Goal: Information Seeking & Learning: Check status

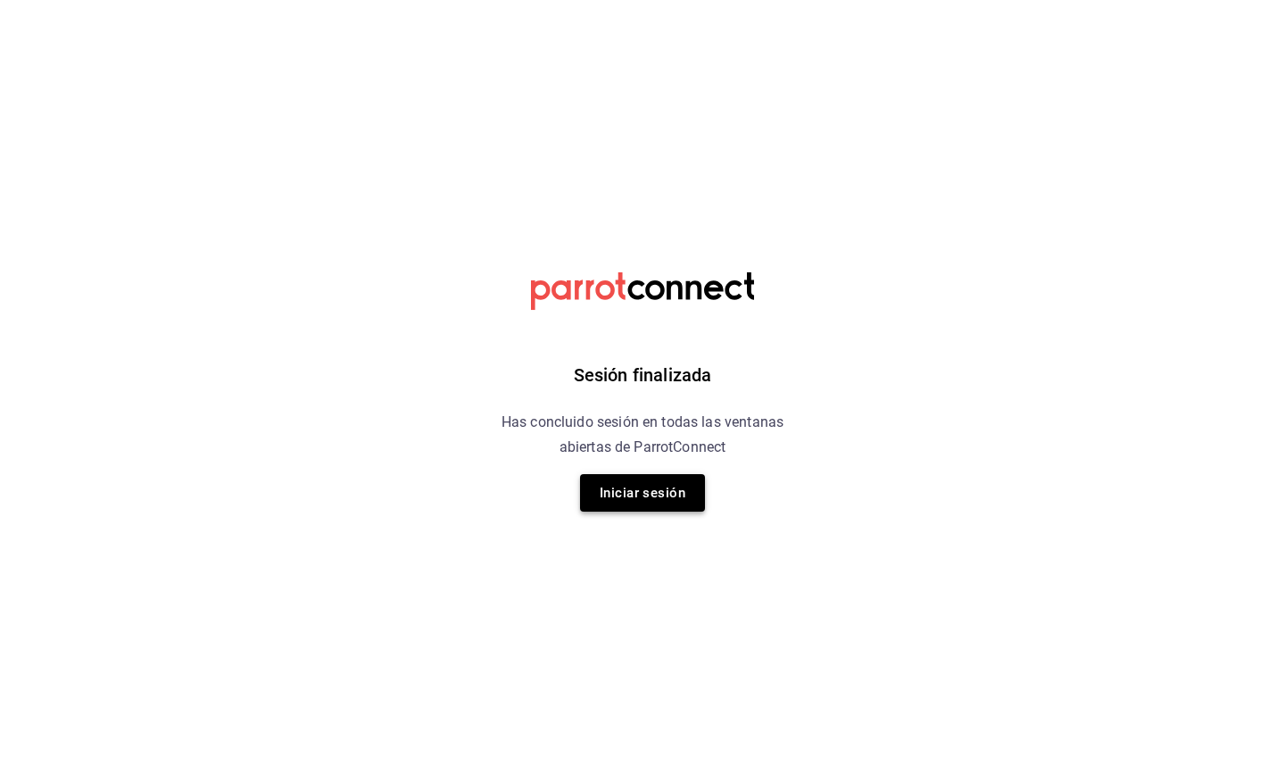
click at [663, 498] on button "Iniciar sesión" at bounding box center [642, 492] width 125 height 37
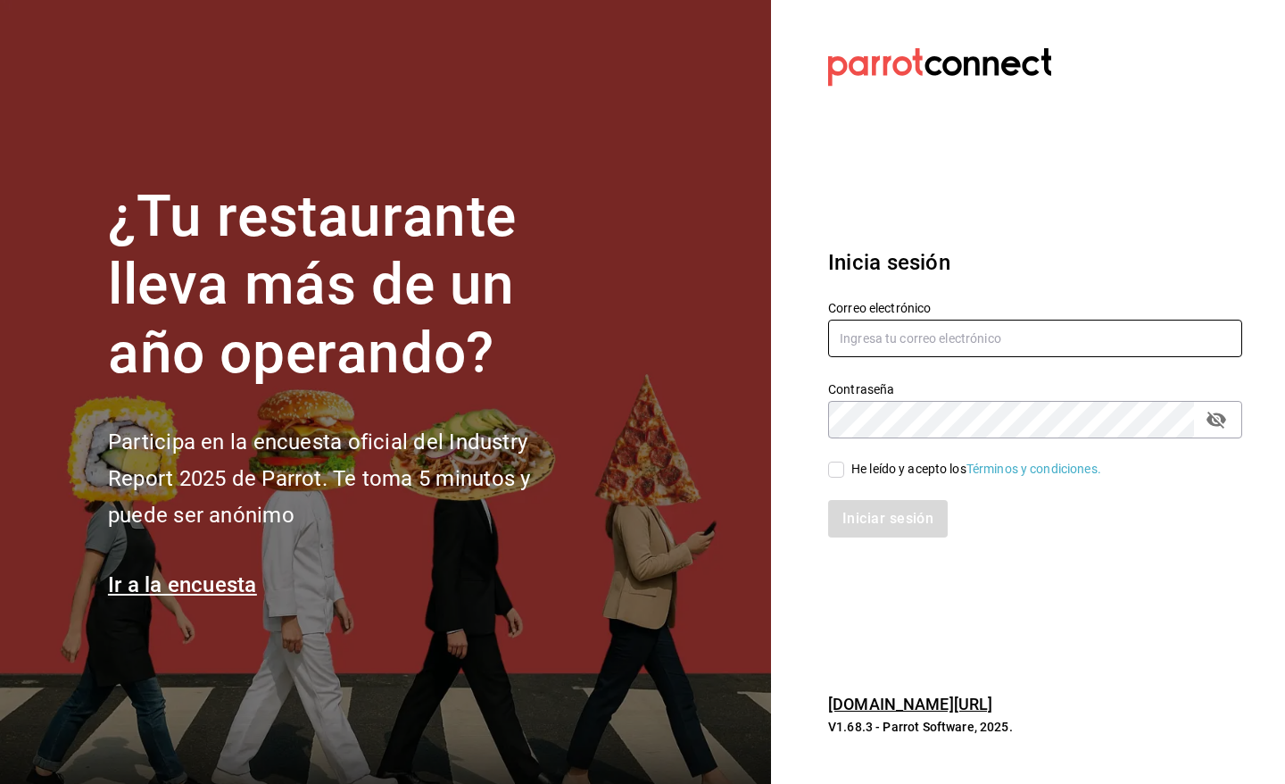
type input "[EMAIL_ADDRESS][DOMAIN_NAME]"
click at [834, 470] on input "He leído y acepto los Términos y condiciones." at bounding box center [836, 469] width 16 height 16
checkbox input "true"
click at [861, 514] on button "Iniciar sesión" at bounding box center [888, 518] width 121 height 37
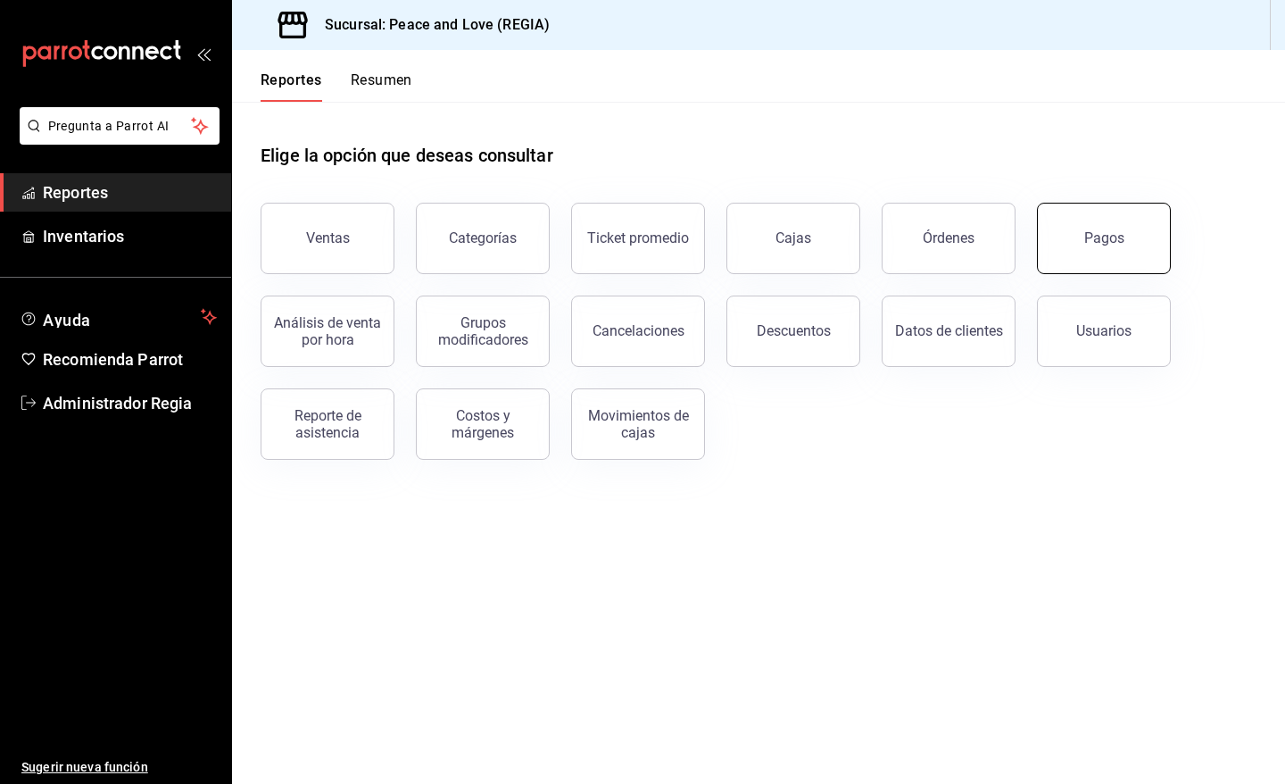
click at [1081, 236] on button "Pagos" at bounding box center [1104, 238] width 134 height 71
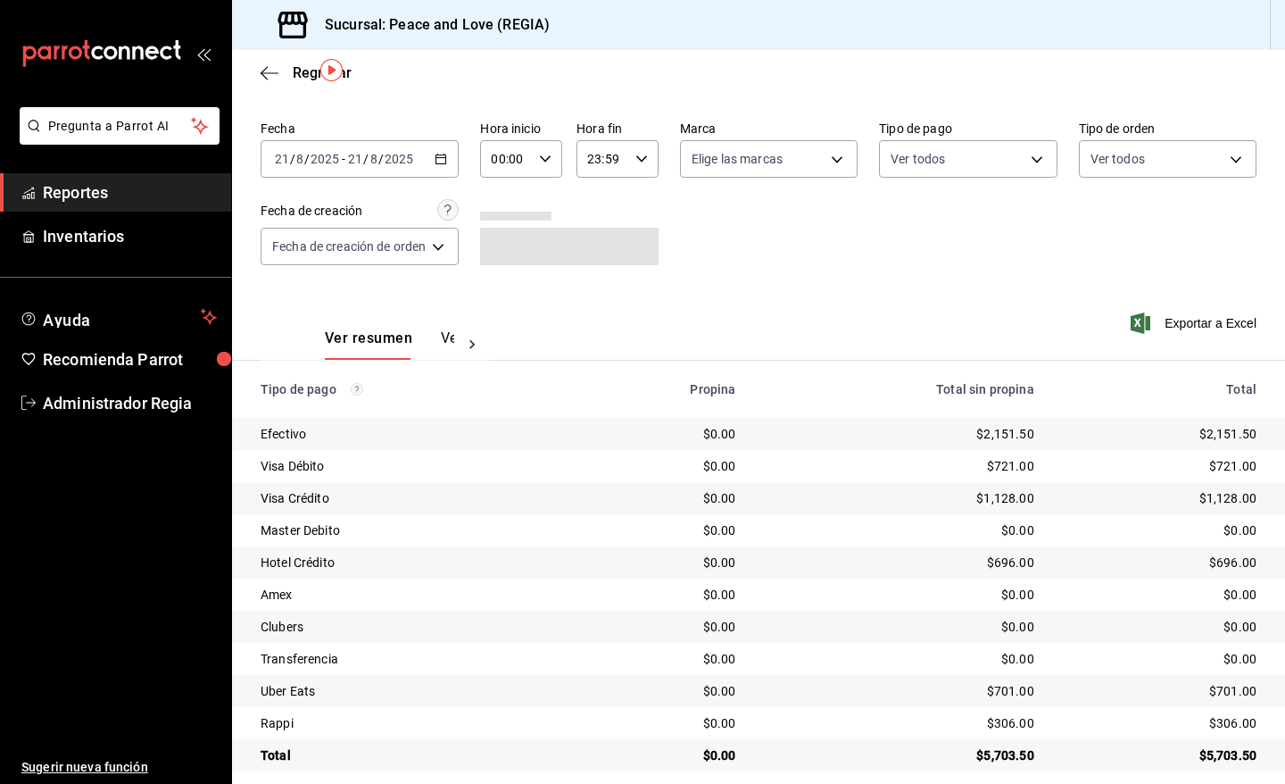
scroll to position [68, 0]
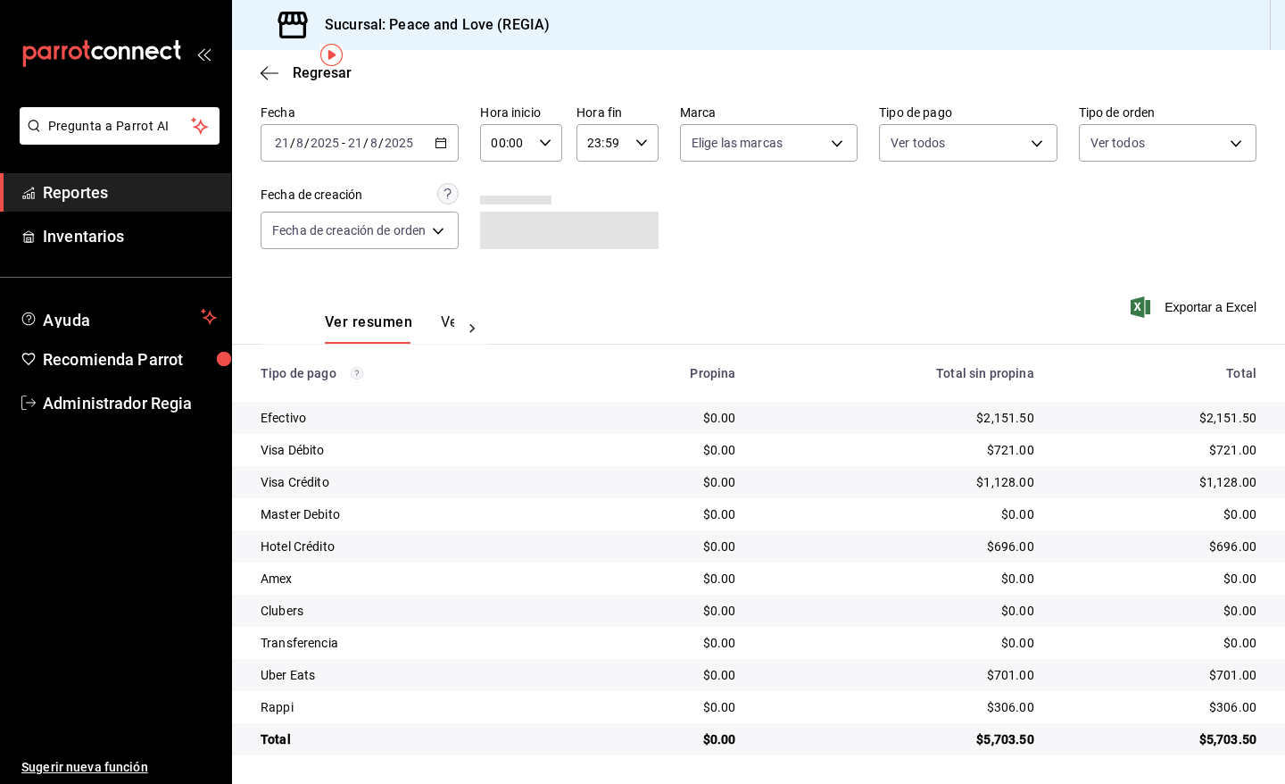
click at [444, 144] on icon "button" at bounding box center [441, 143] width 12 height 12
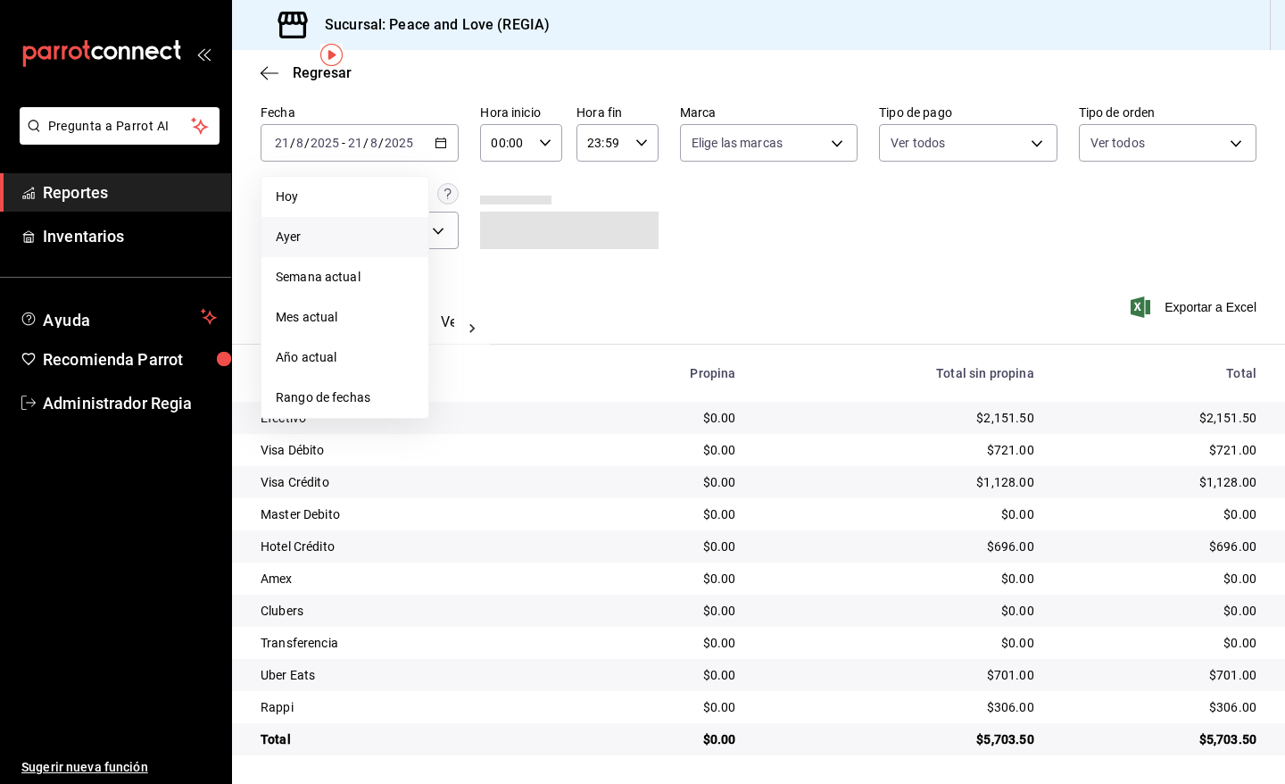
click at [340, 235] on span "Ayer" at bounding box center [345, 237] width 138 height 19
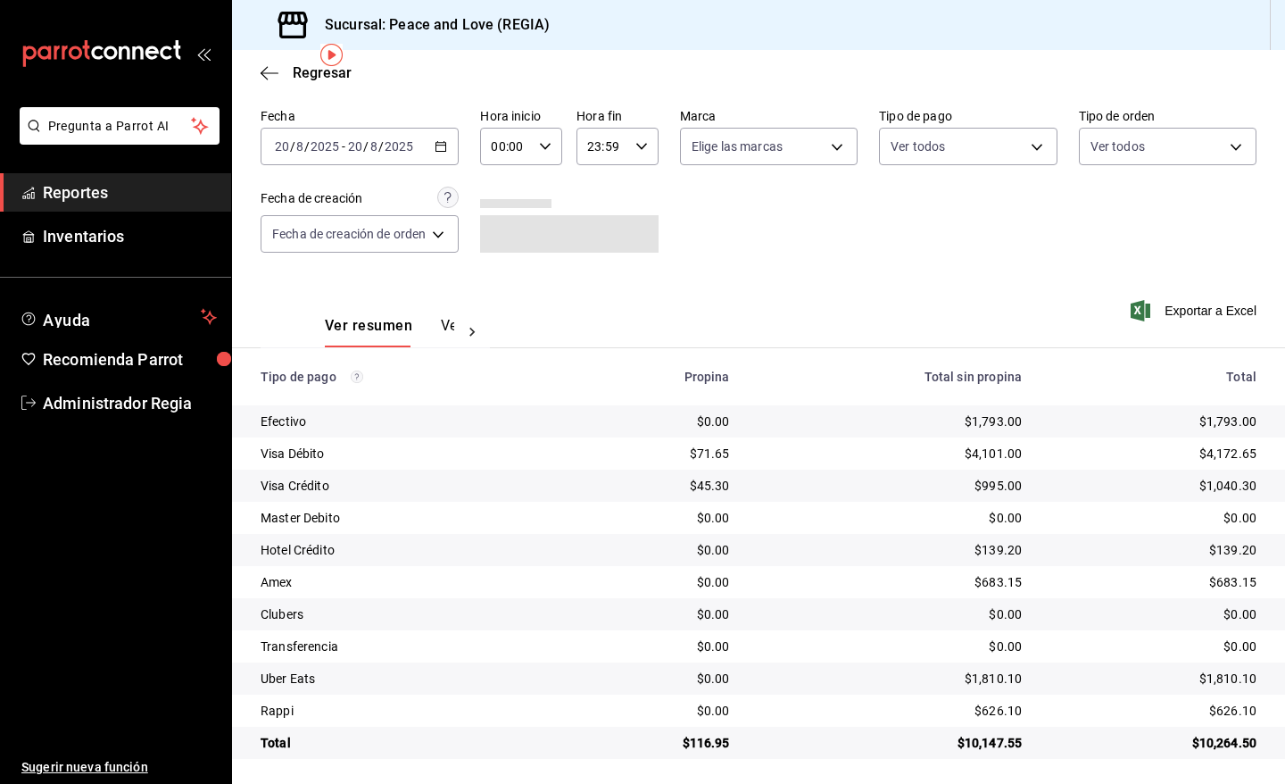
scroll to position [68, 0]
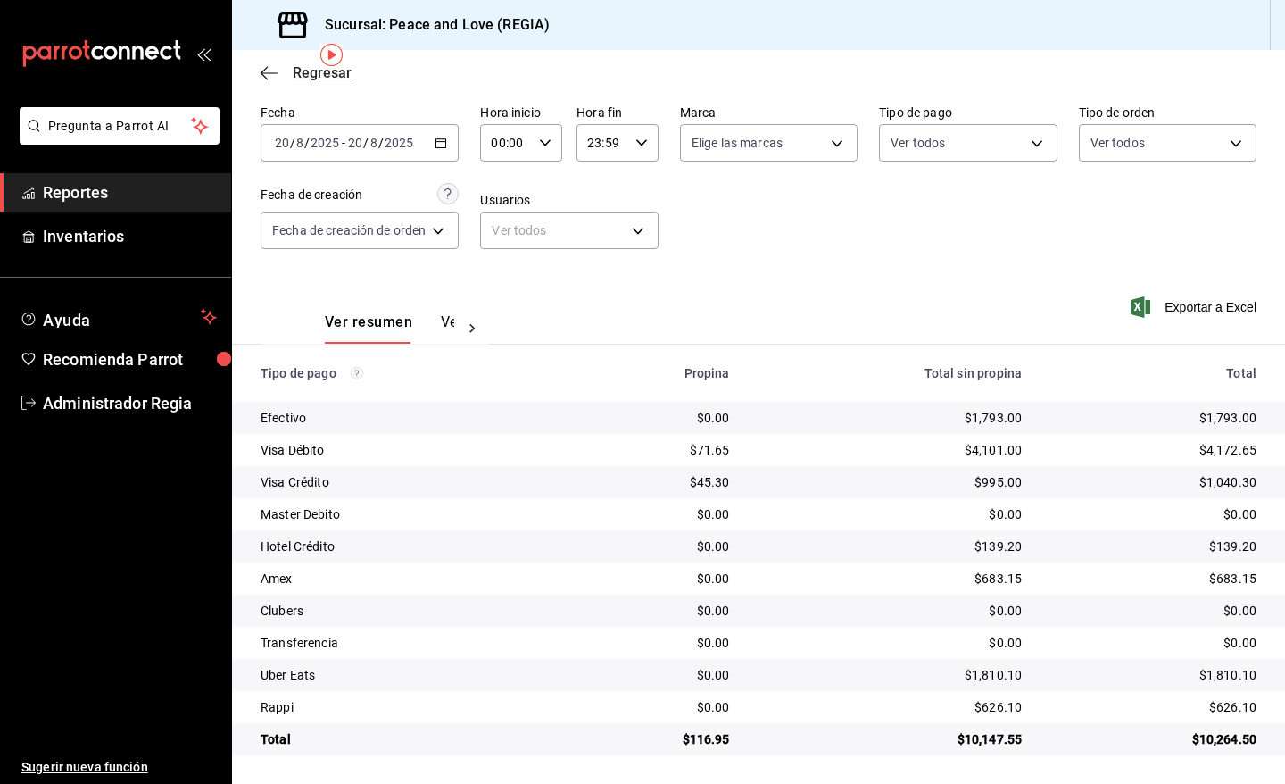
click at [297, 73] on span "Regresar" at bounding box center [322, 72] width 59 height 17
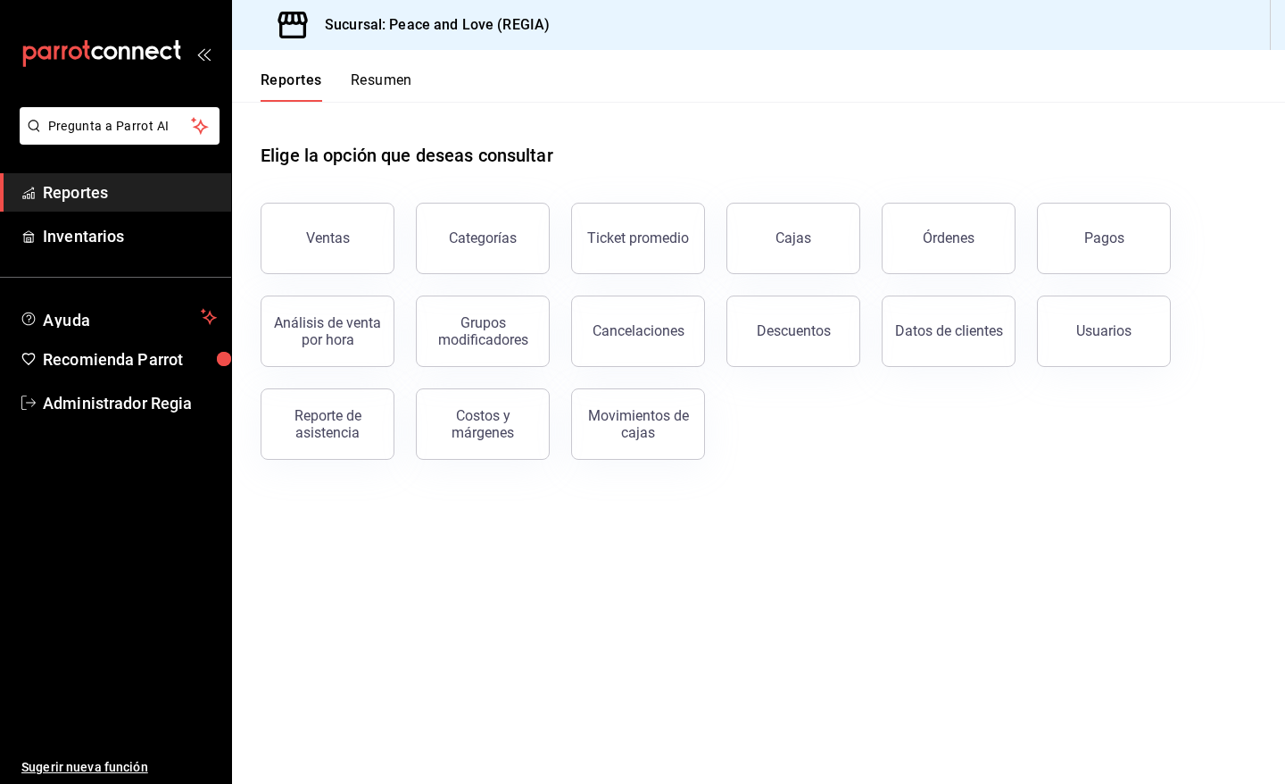
drag, startPoint x: 913, startPoint y: 235, endPoint x: 895, endPoint y: 270, distance: 39.1
click at [913, 236] on button "Órdenes" at bounding box center [949, 238] width 134 height 71
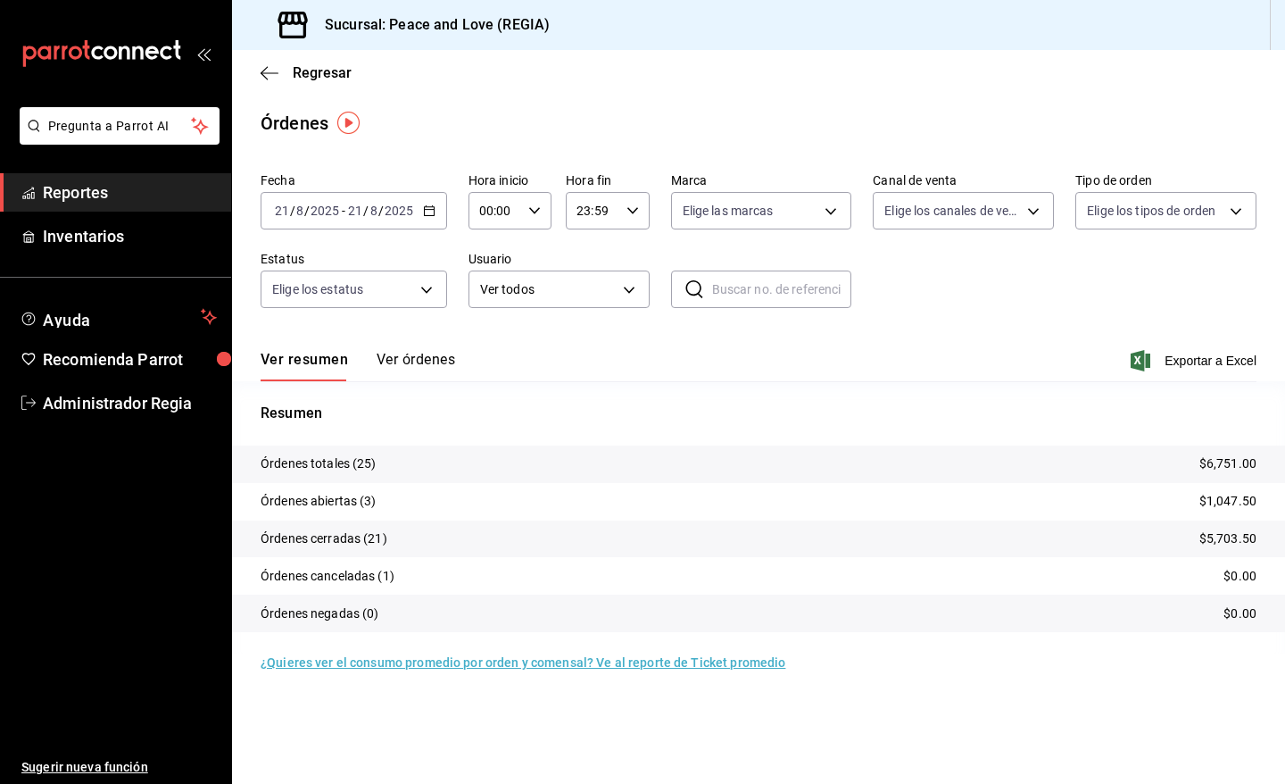
click at [420, 212] on div "2025-08-21 21 / 8 / 2025 - 2025-08-21 21 / 8 / 2025" at bounding box center [354, 210] width 187 height 37
click at [303, 470] on span "Rango de fechas" at bounding box center [345, 465] width 138 height 19
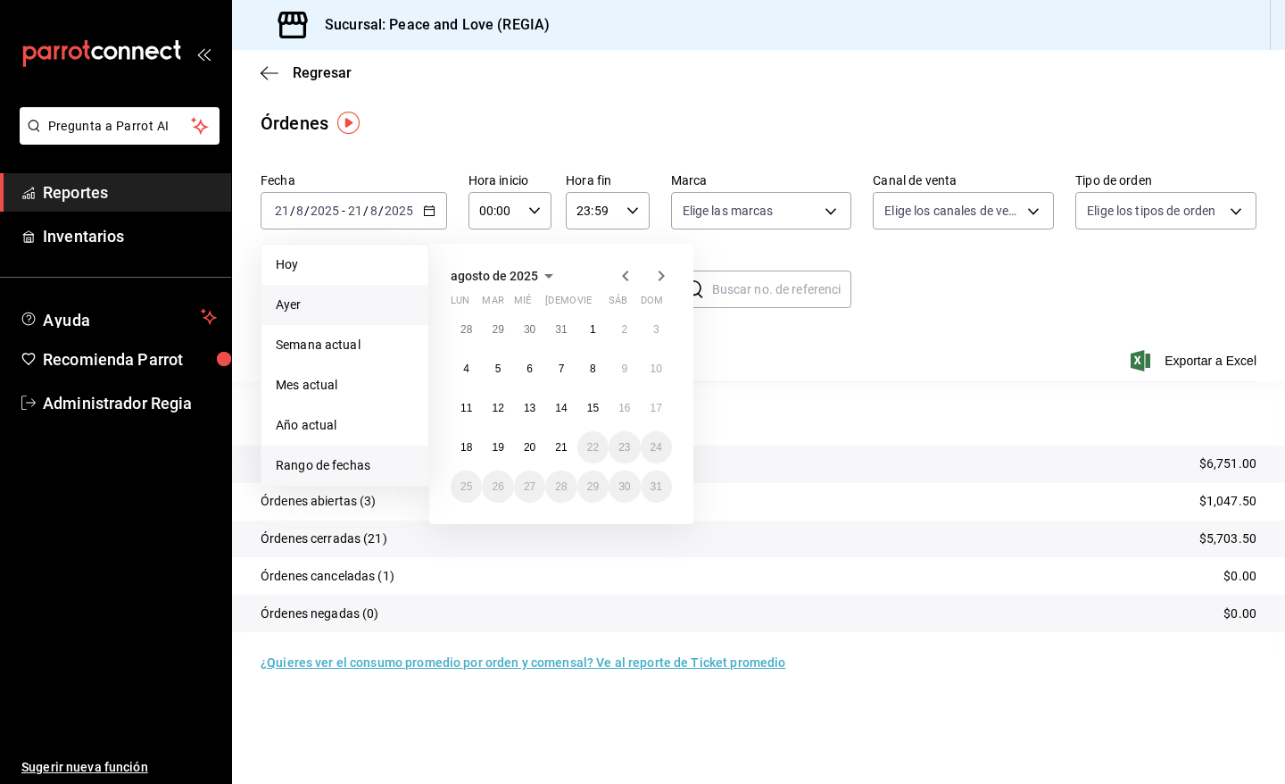
click at [323, 323] on li "Ayer" at bounding box center [344, 305] width 167 height 40
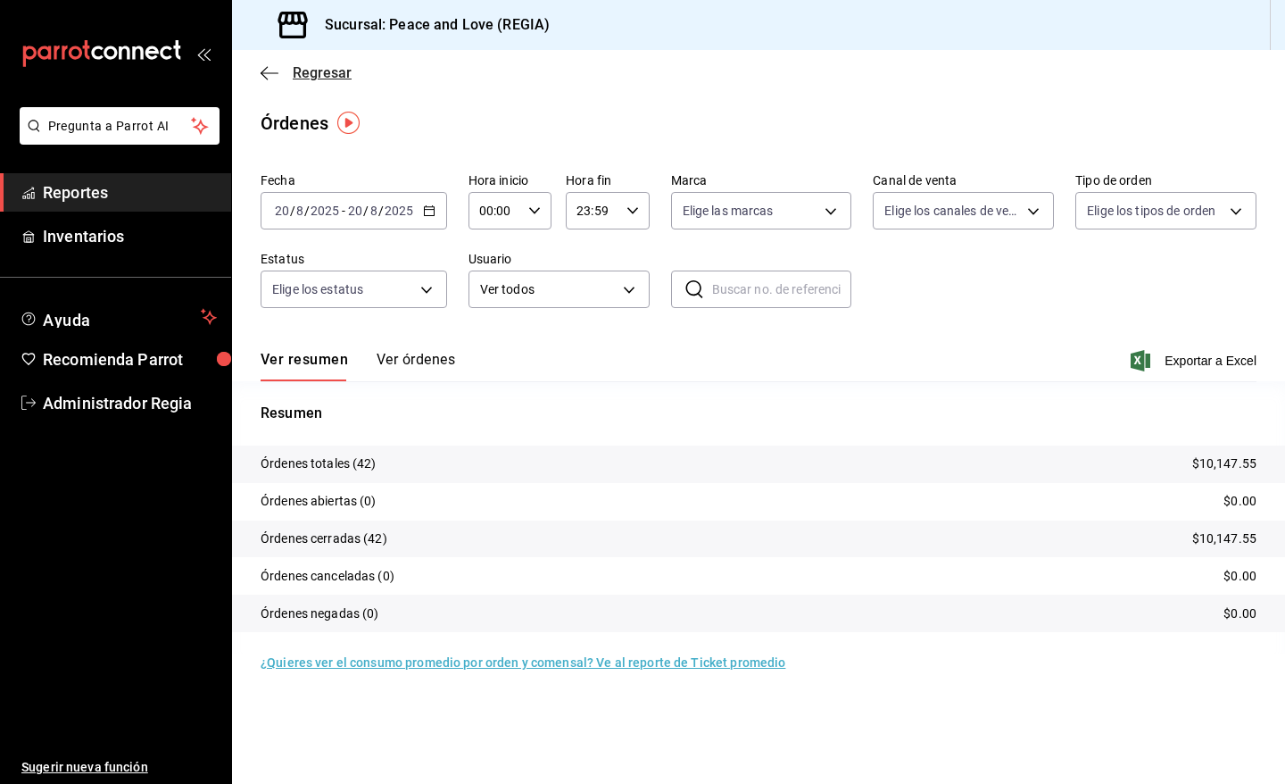
click at [301, 70] on span "Regresar" at bounding box center [322, 72] width 59 height 17
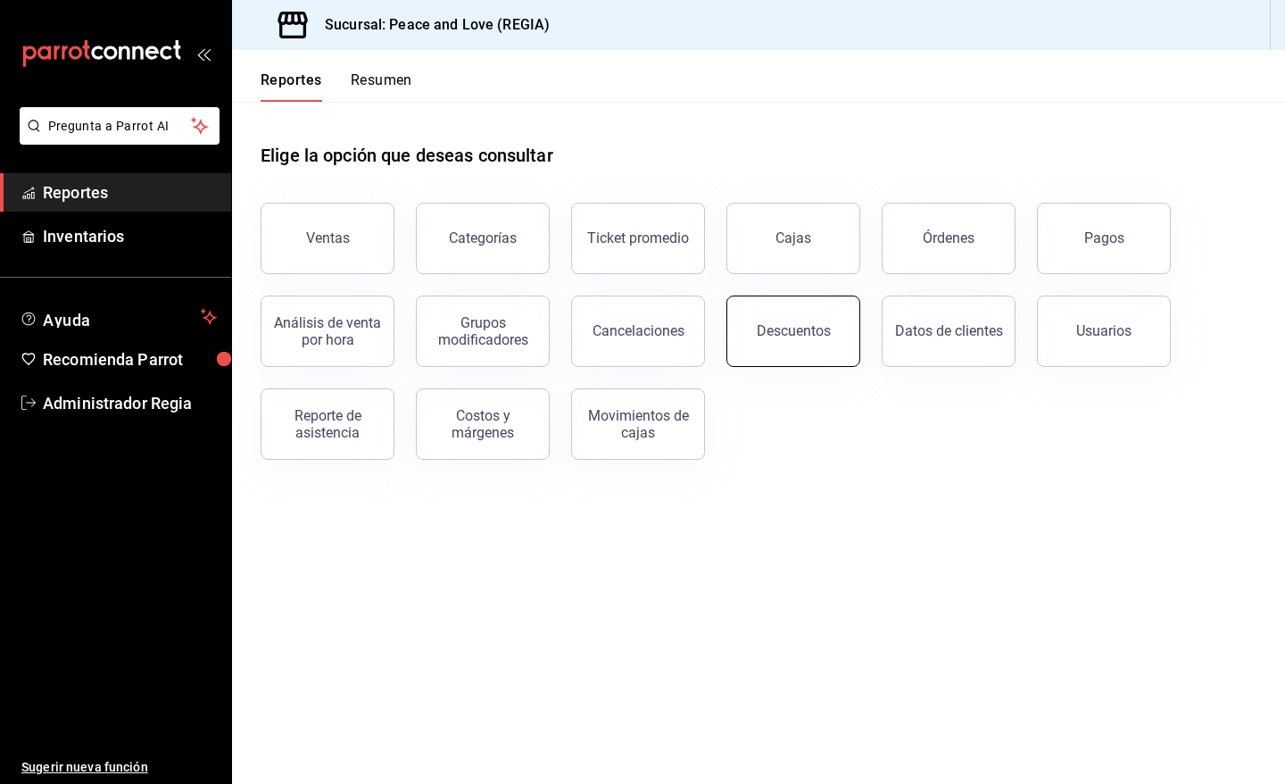
click at [839, 354] on button "Descuentos" at bounding box center [793, 330] width 134 height 71
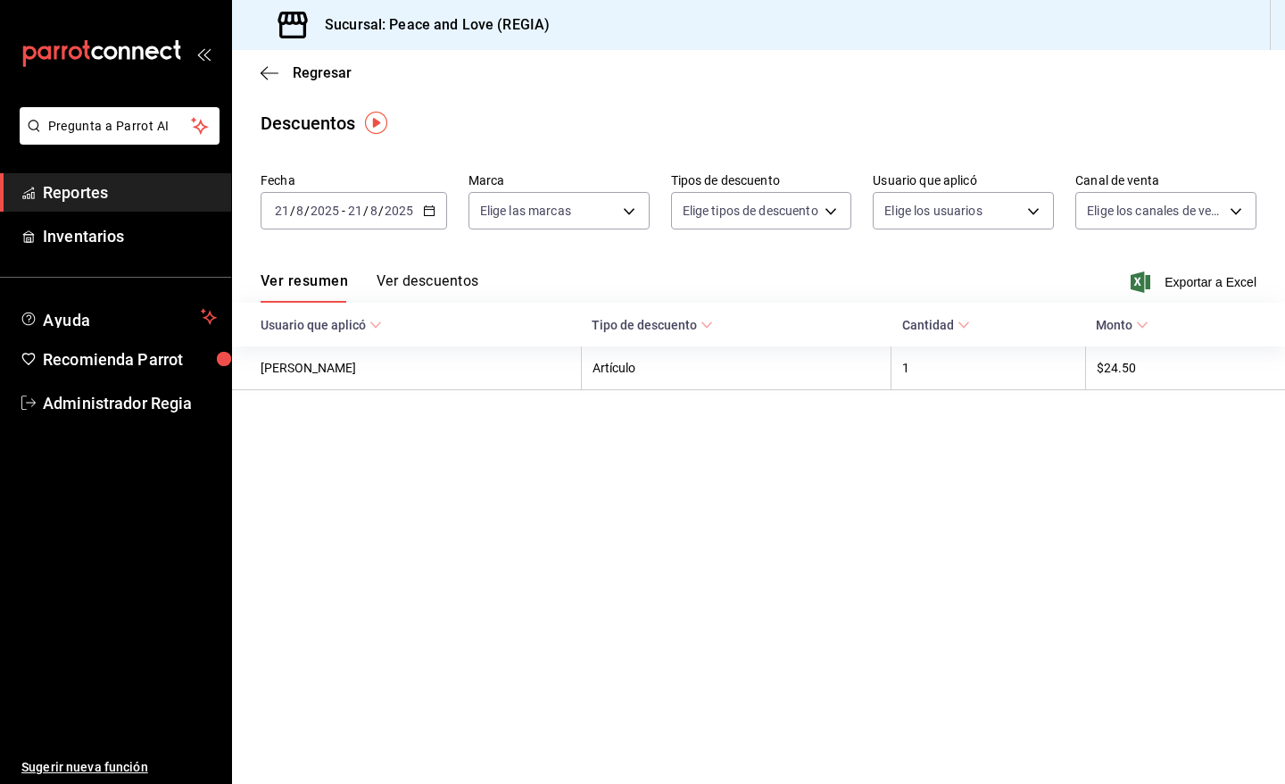
click at [429, 219] on div "2025-08-21 21 / 8 / 2025 - 2025-08-21 21 / 8 / 2025" at bounding box center [354, 210] width 187 height 37
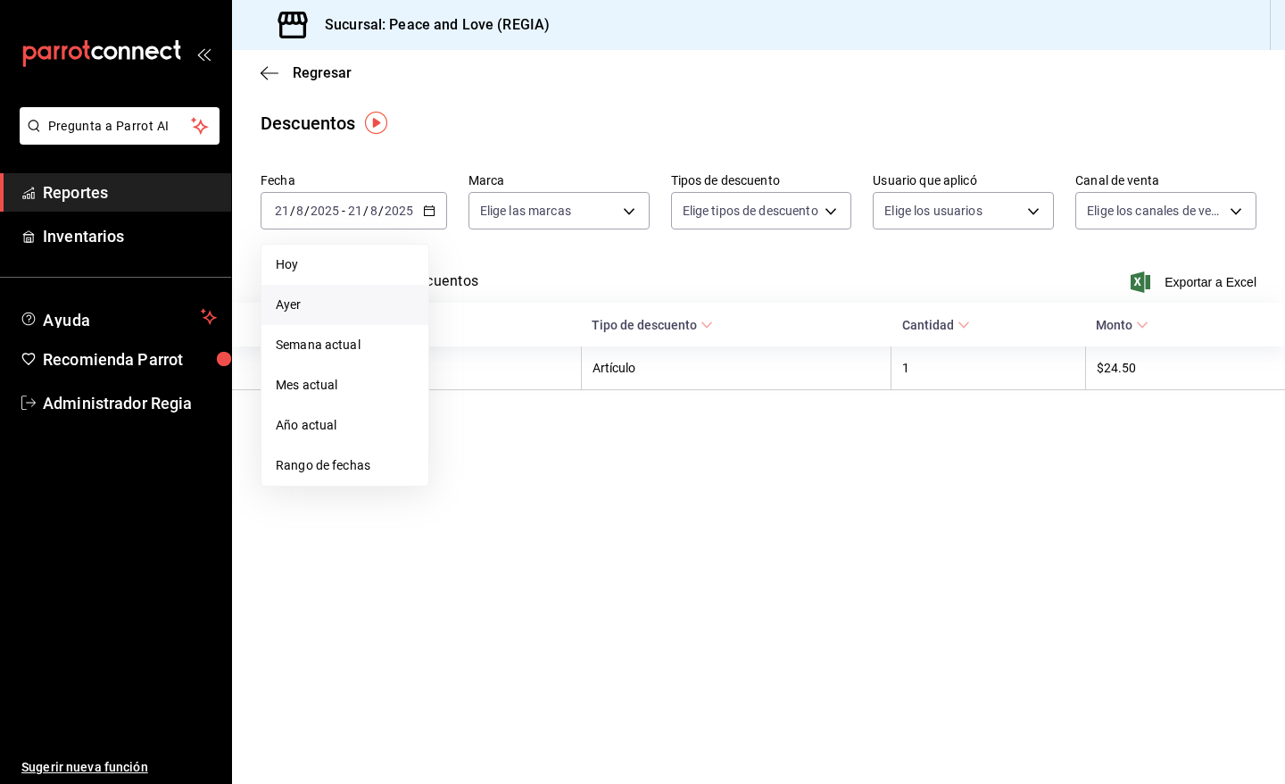
click at [353, 300] on span "Ayer" at bounding box center [345, 304] width 138 height 19
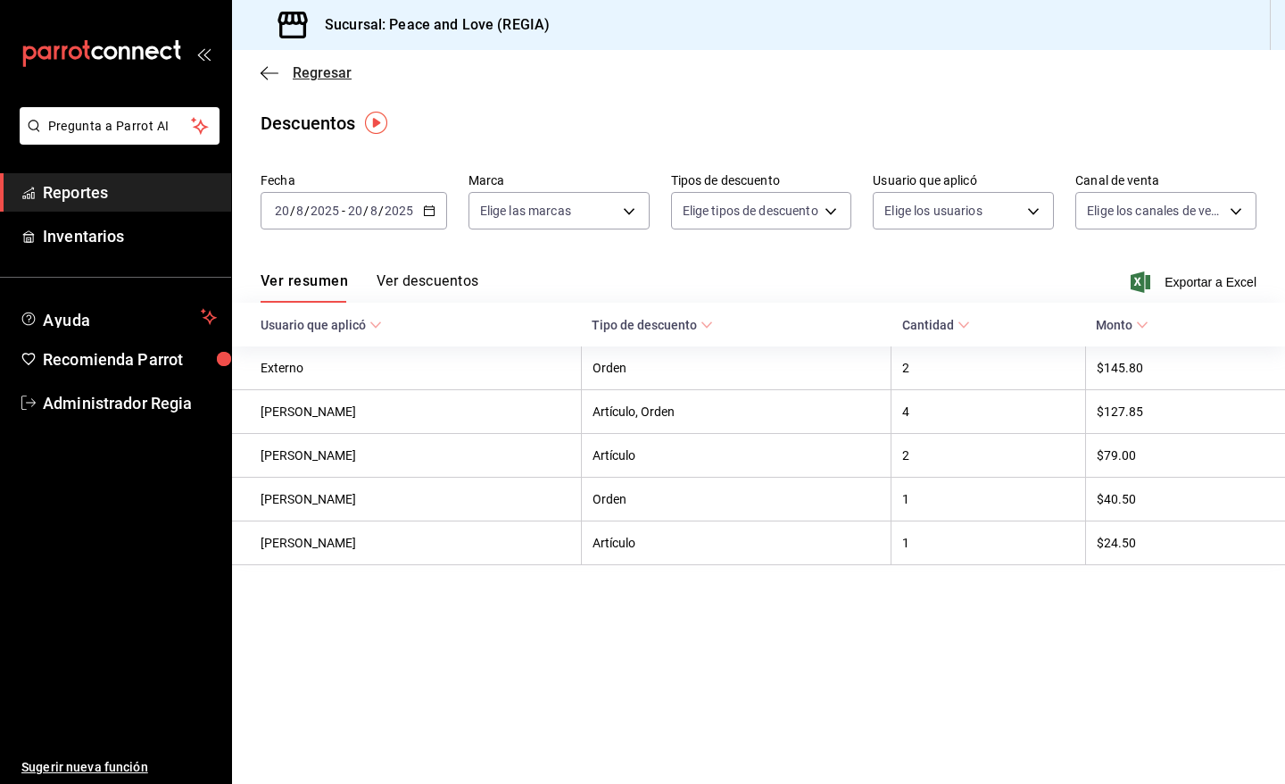
click at [306, 76] on span "Regresar" at bounding box center [322, 72] width 59 height 17
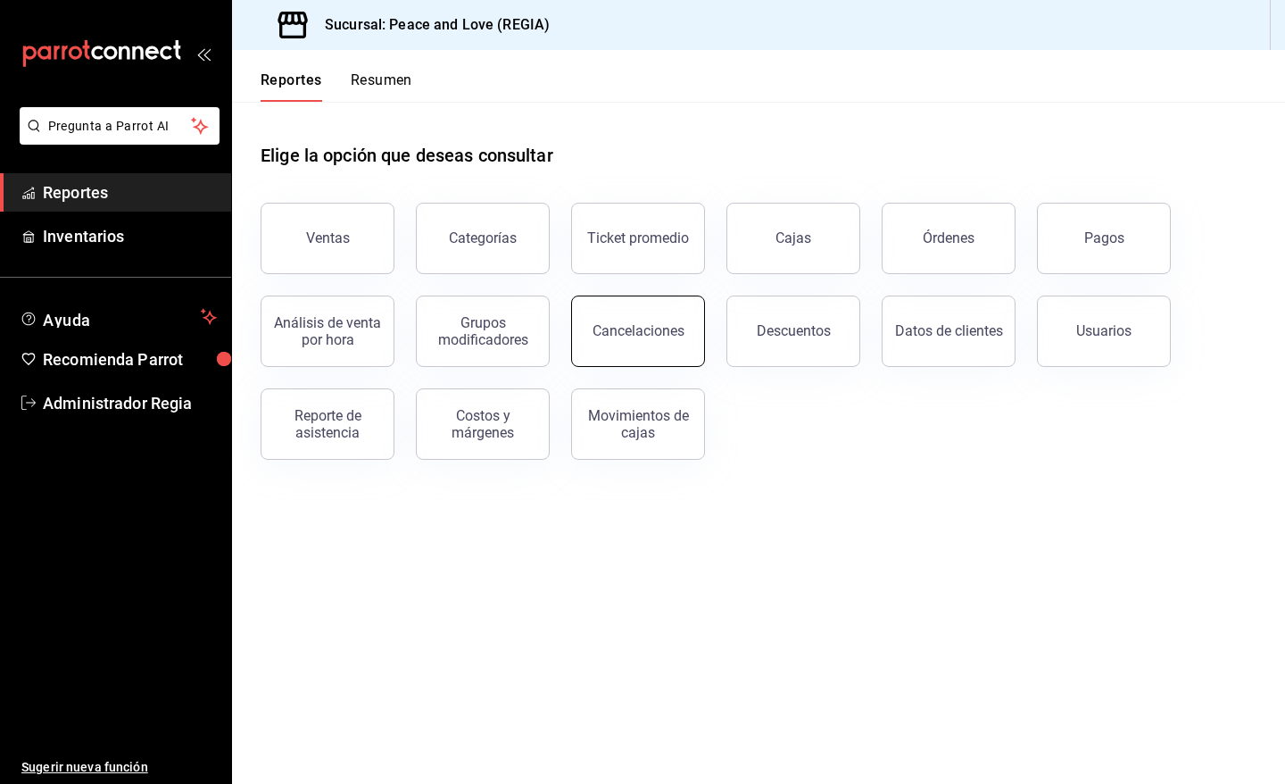
click at [671, 332] on div "Cancelaciones" at bounding box center [639, 330] width 92 height 17
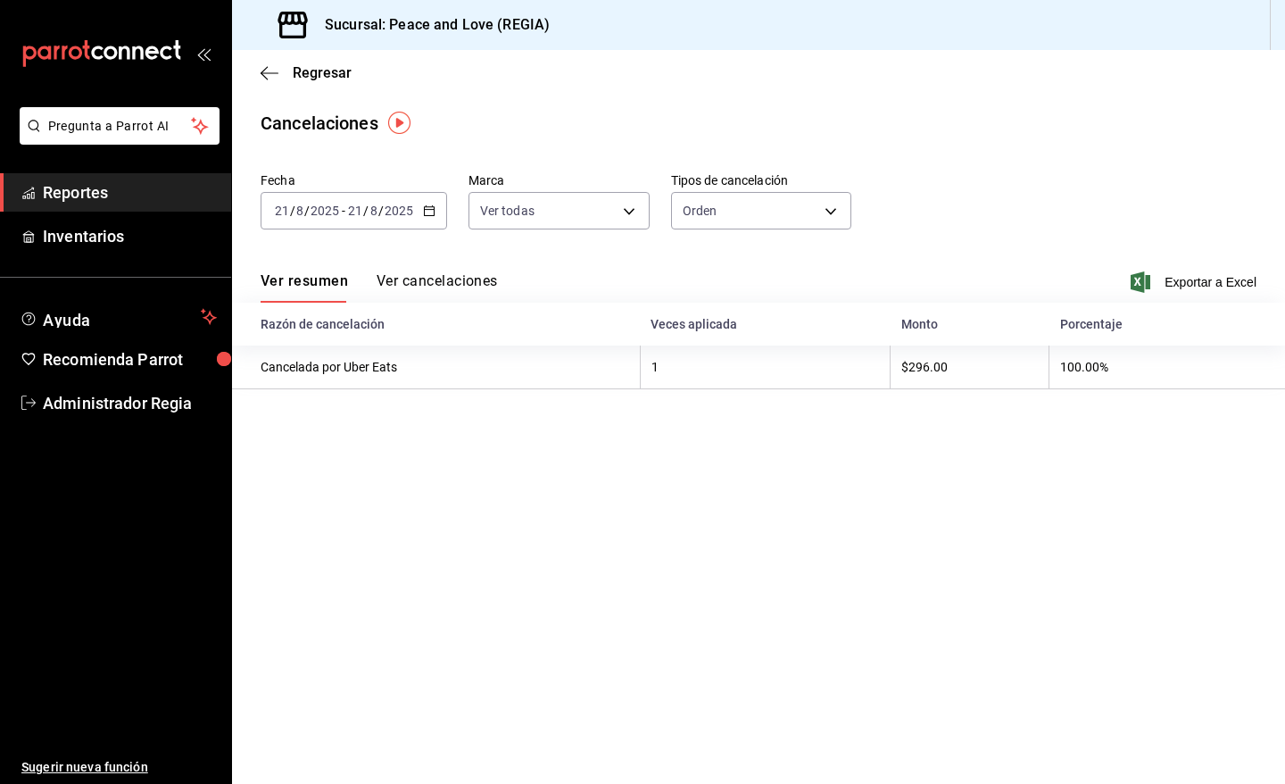
click at [426, 215] on \(Stroke\) "button" at bounding box center [429, 211] width 11 height 10
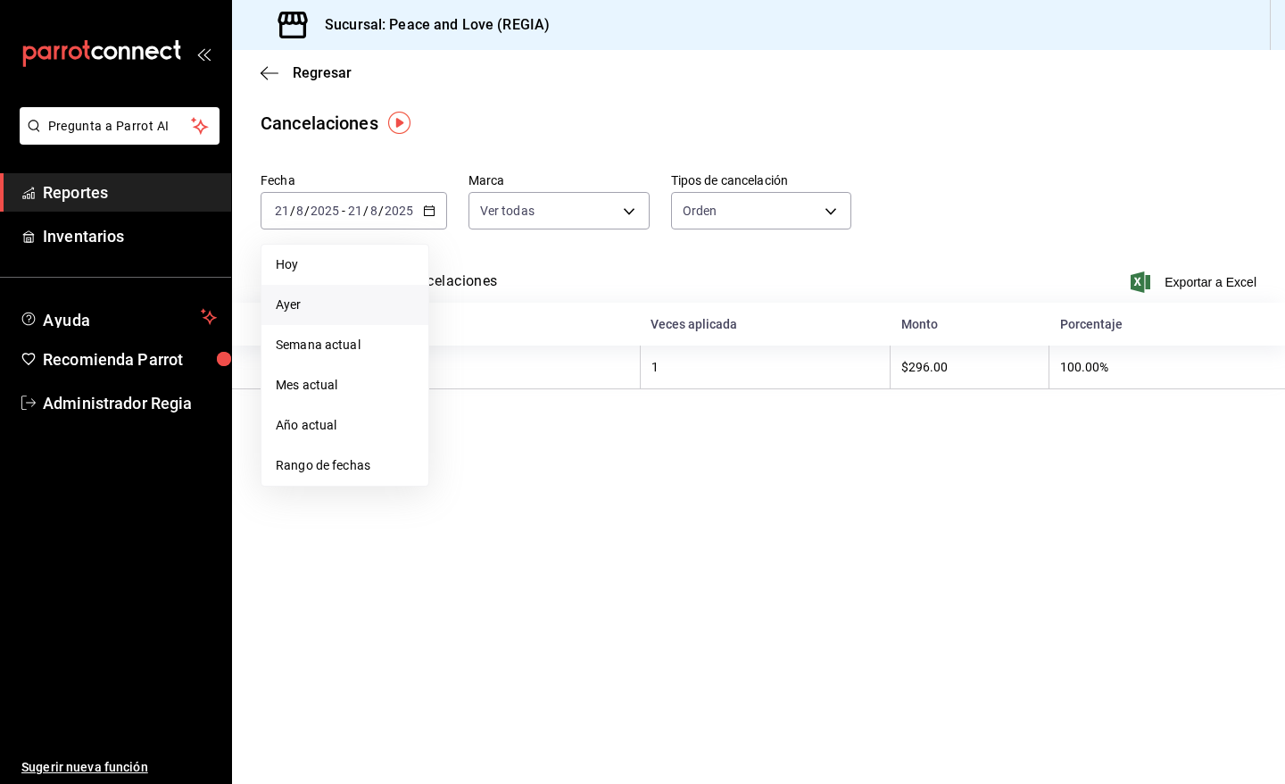
click at [333, 309] on span "Ayer" at bounding box center [345, 304] width 138 height 19
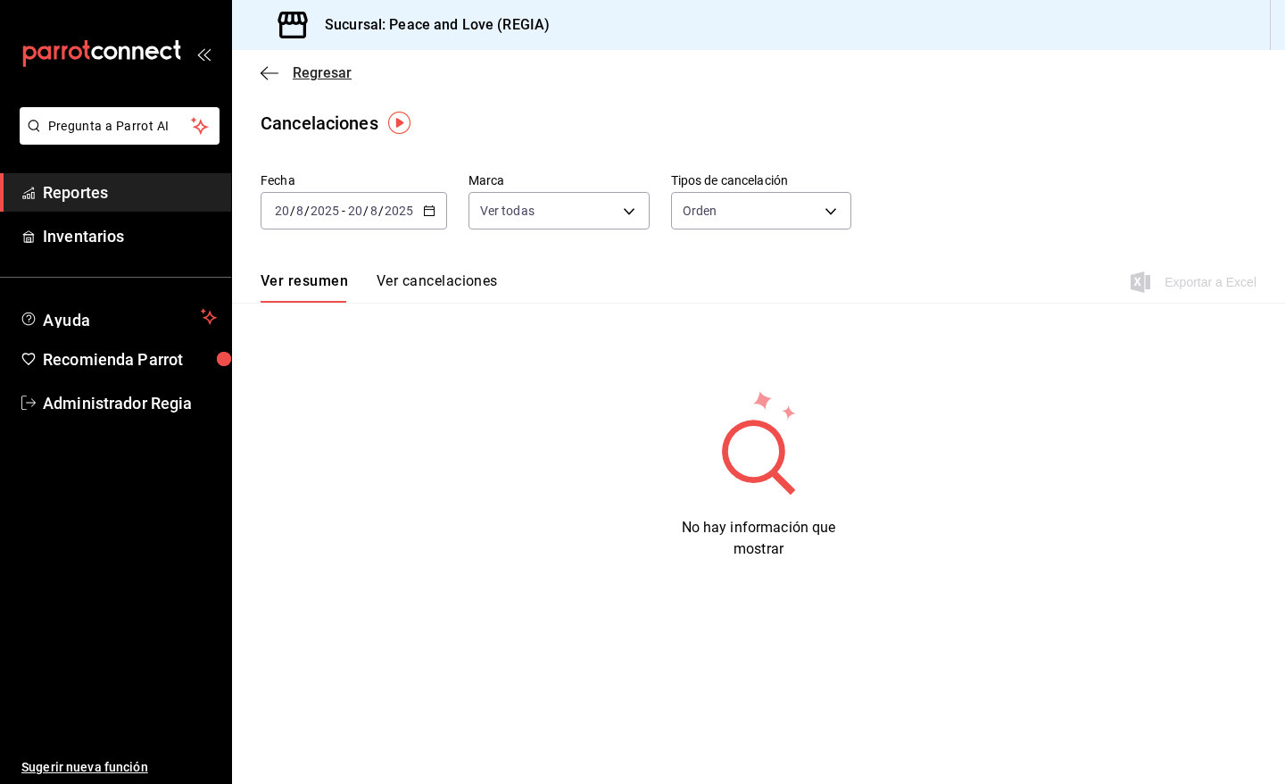
click at [293, 72] on span "Regresar" at bounding box center [322, 72] width 59 height 17
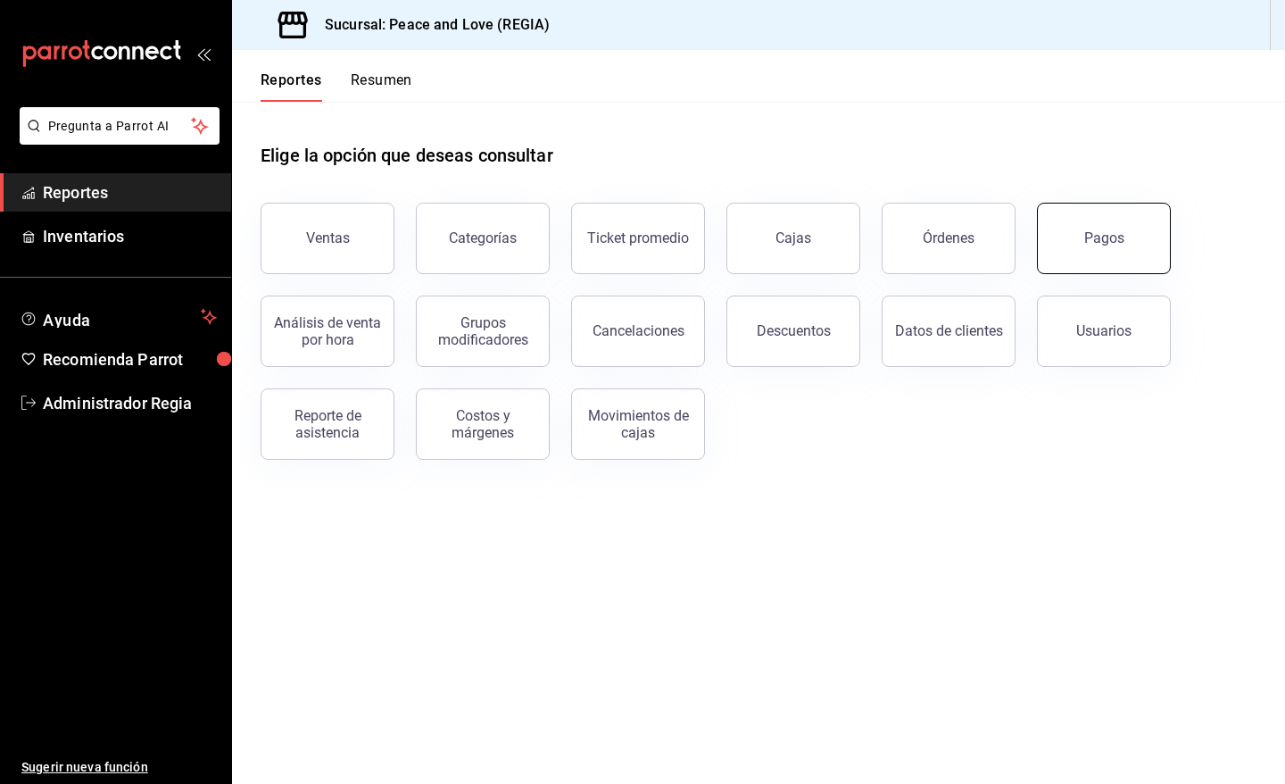
click at [1099, 239] on div "Pagos" at bounding box center [1104, 237] width 40 height 17
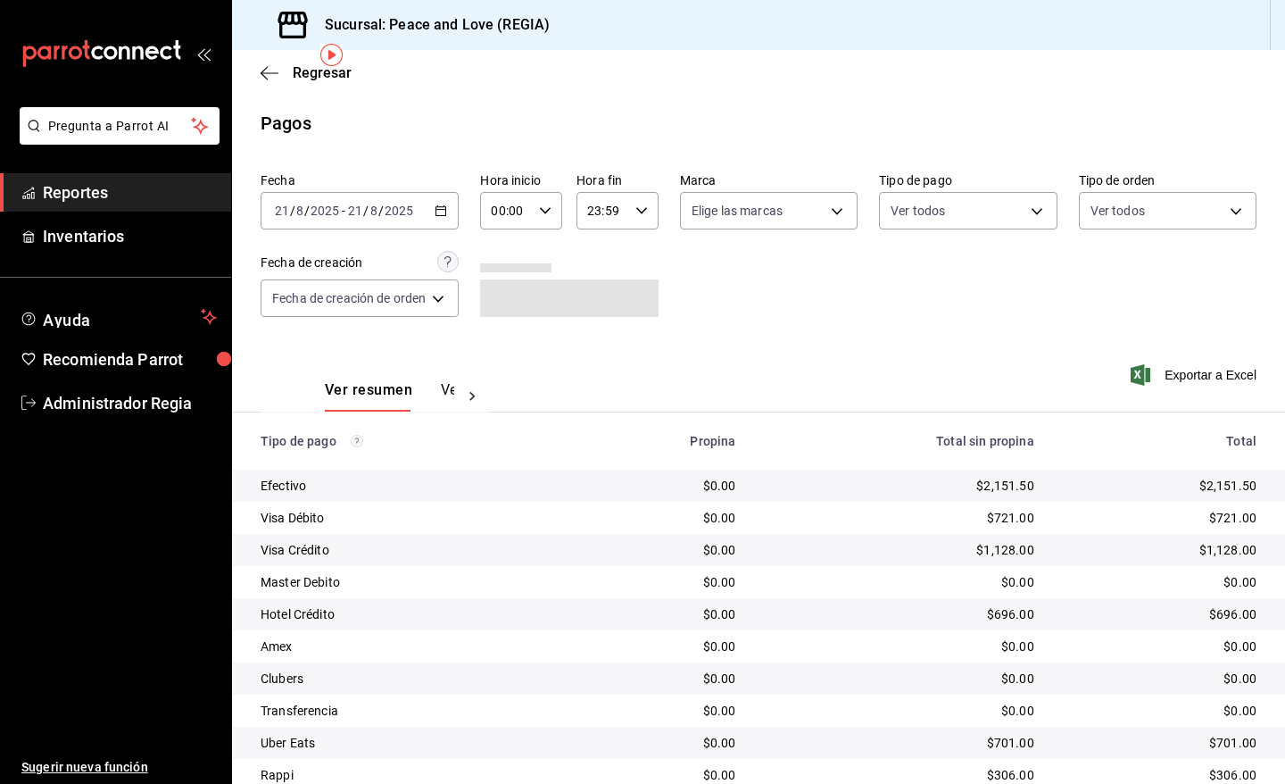
scroll to position [68, 0]
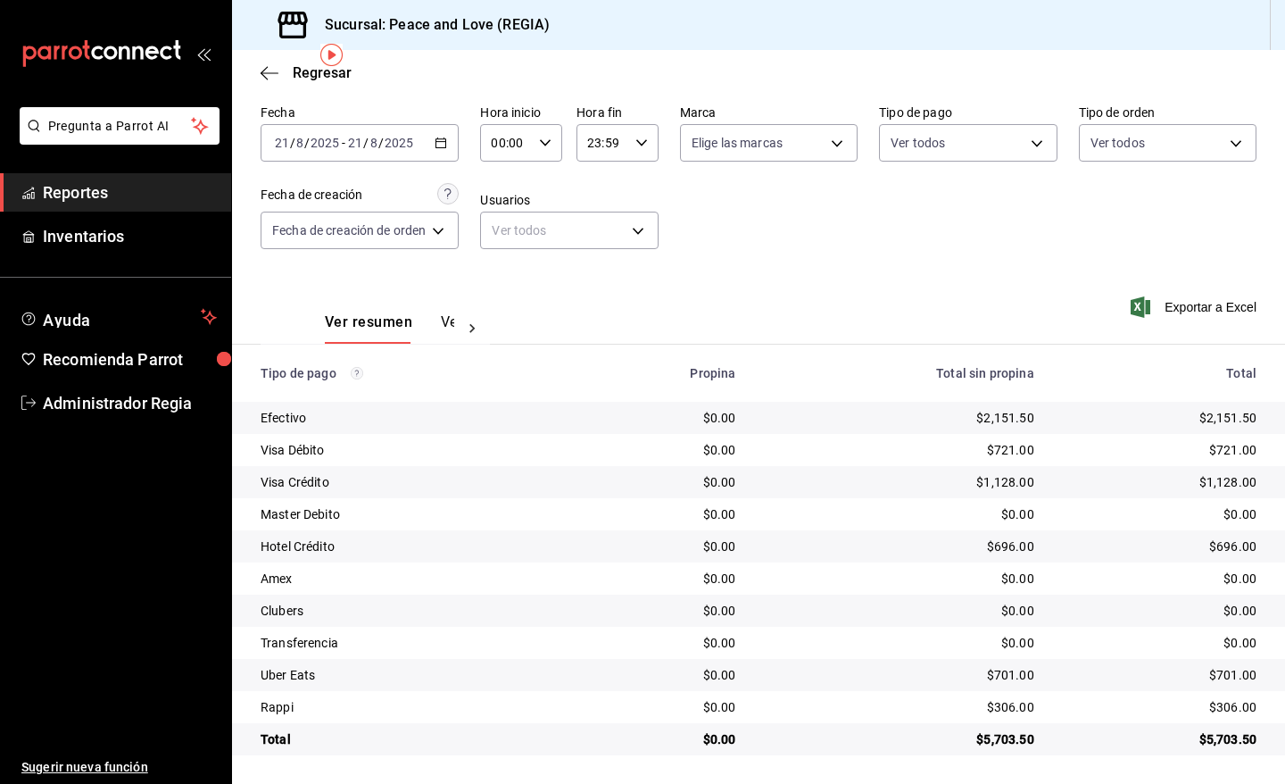
click at [442, 141] on icon "button" at bounding box center [441, 143] width 12 height 12
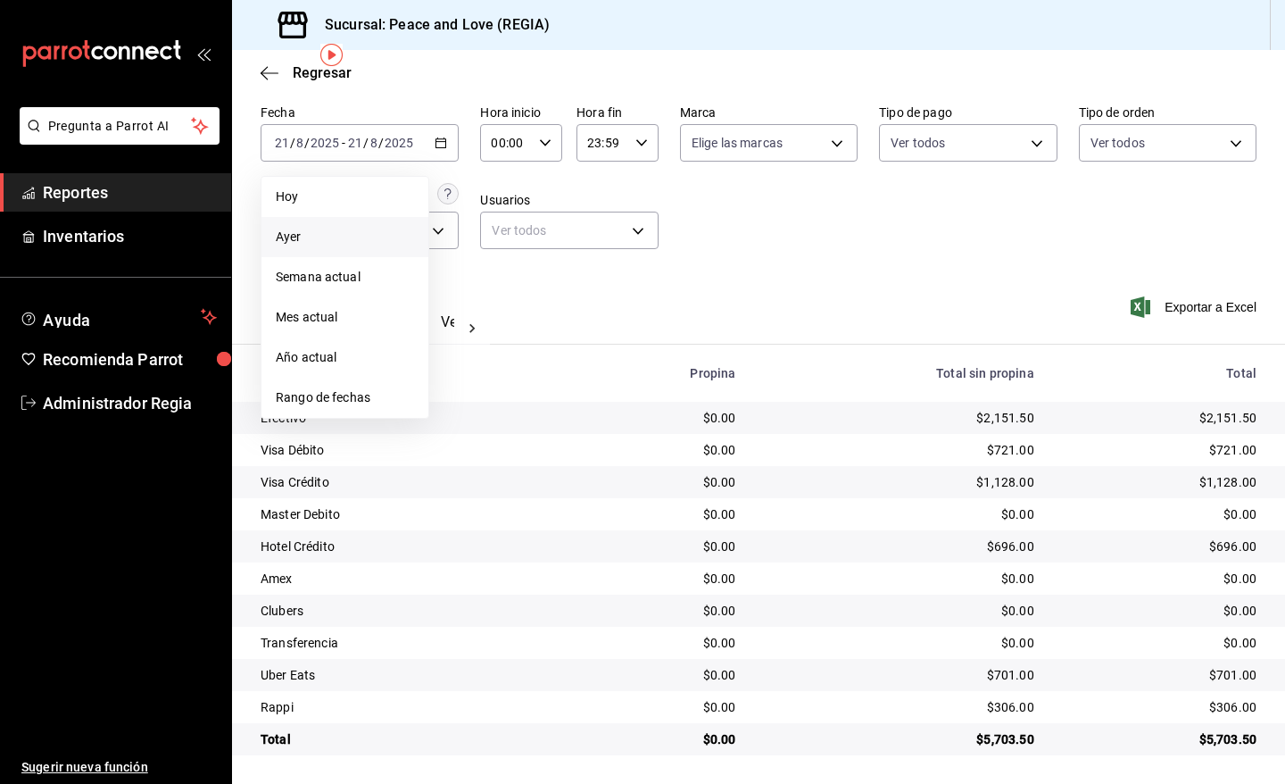
click at [293, 237] on span "Ayer" at bounding box center [345, 237] width 138 height 19
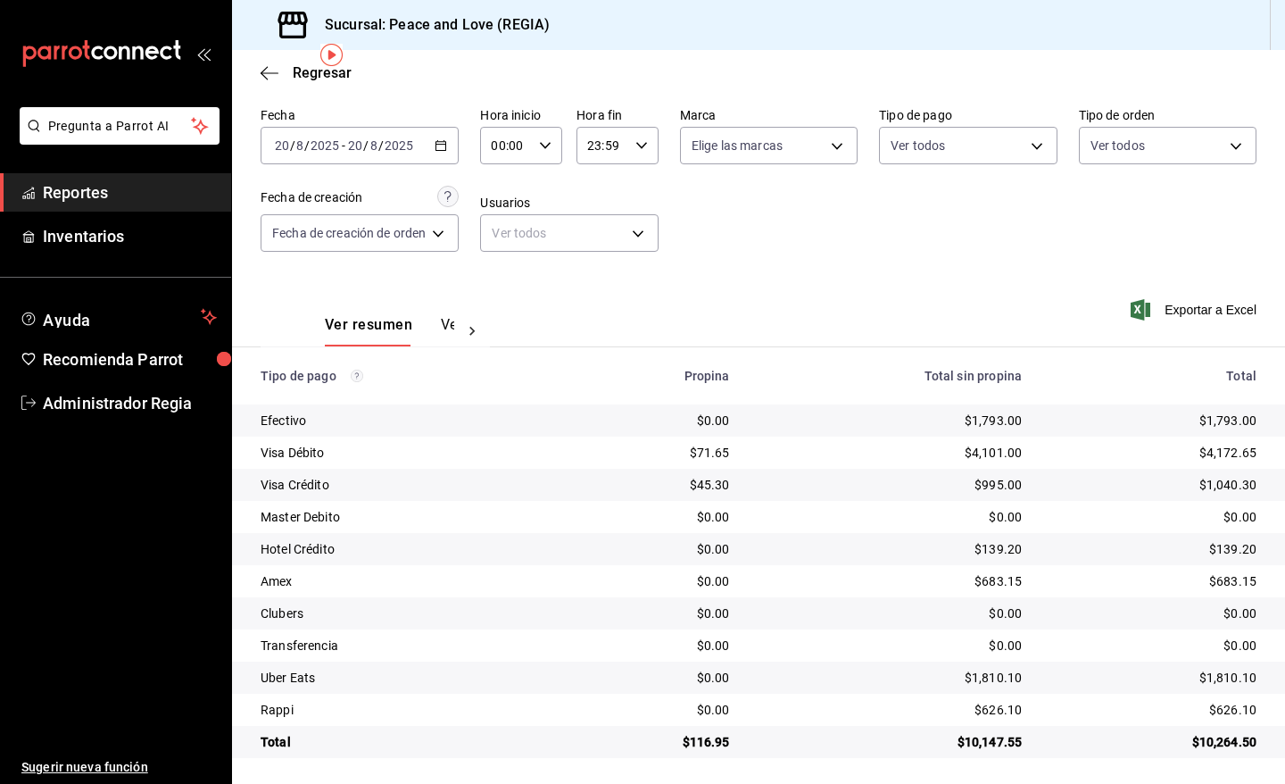
scroll to position [68, 0]
